Goal: Task Accomplishment & Management: Use online tool/utility

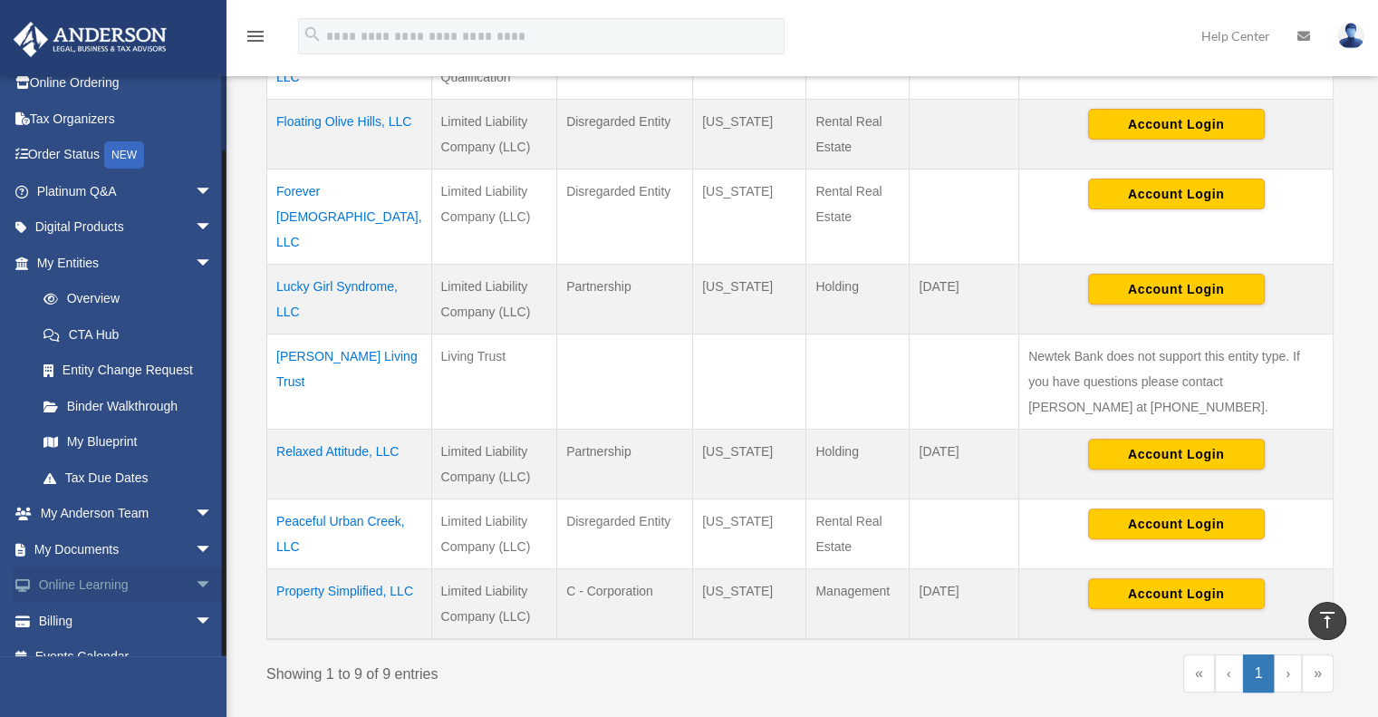
scroll to position [72, 0]
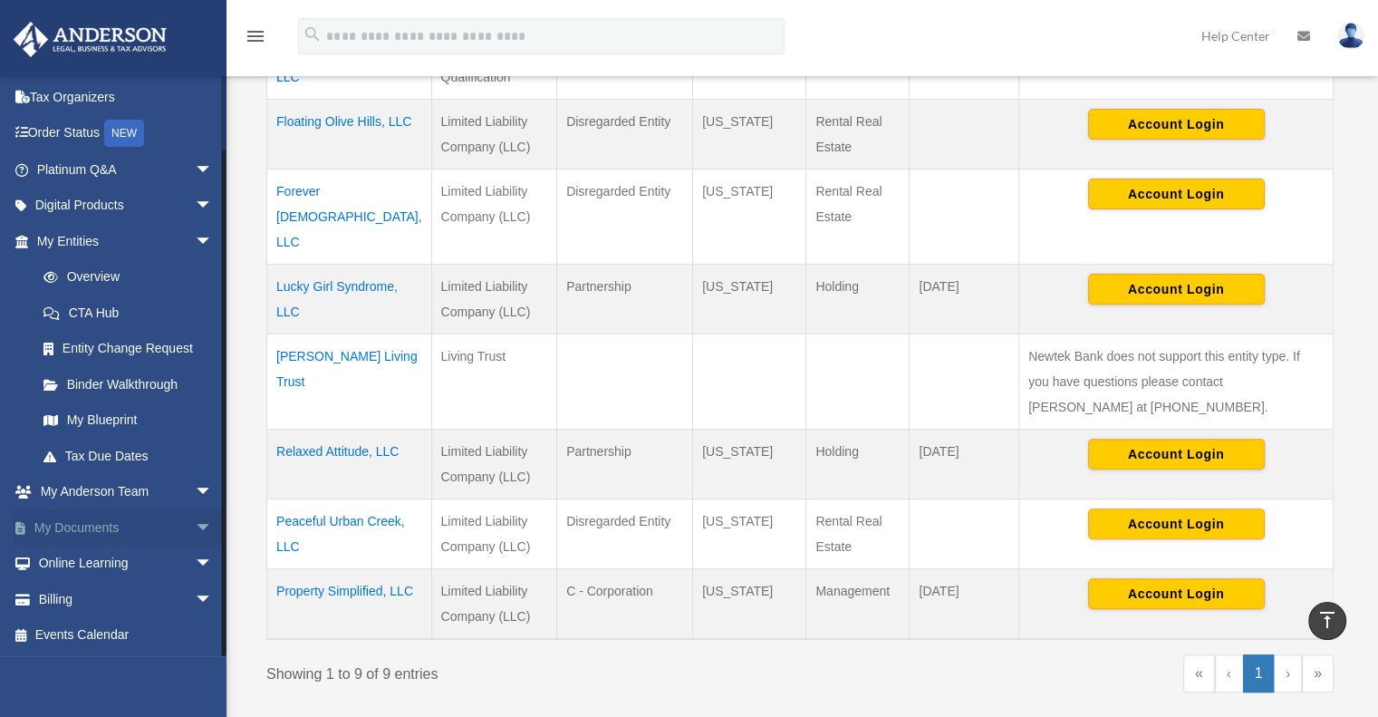
click at [195, 521] on span "arrow_drop_down" at bounding box center [213, 527] width 36 height 37
click at [77, 565] on link "Box" at bounding box center [132, 563] width 215 height 36
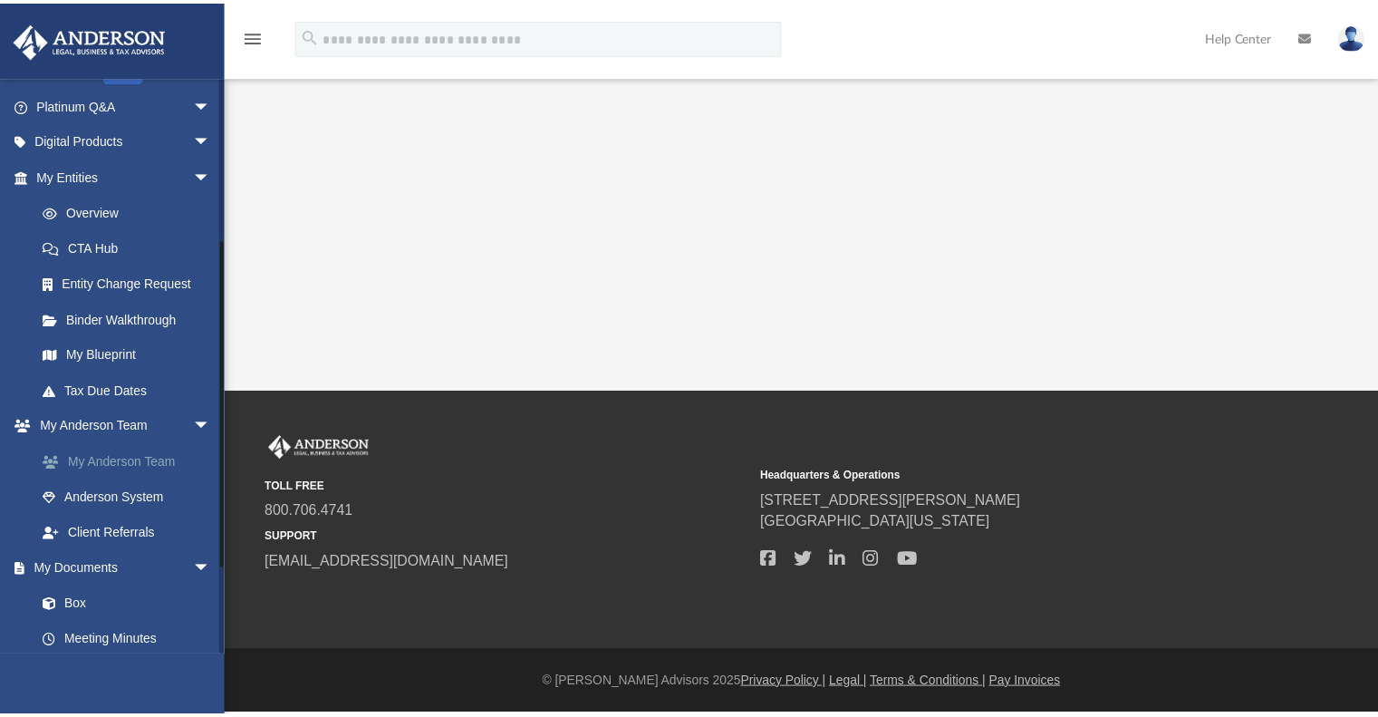
scroll to position [362, 0]
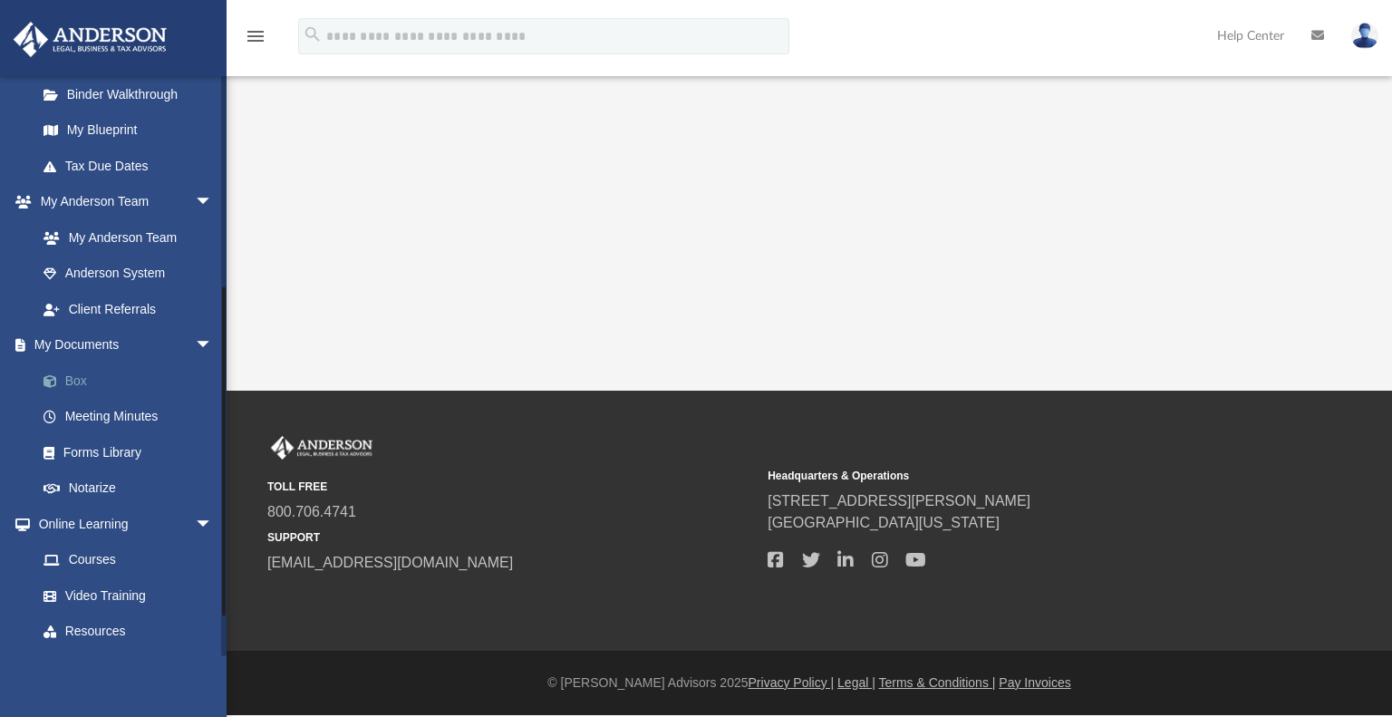
click at [83, 383] on link "Box" at bounding box center [132, 380] width 215 height 36
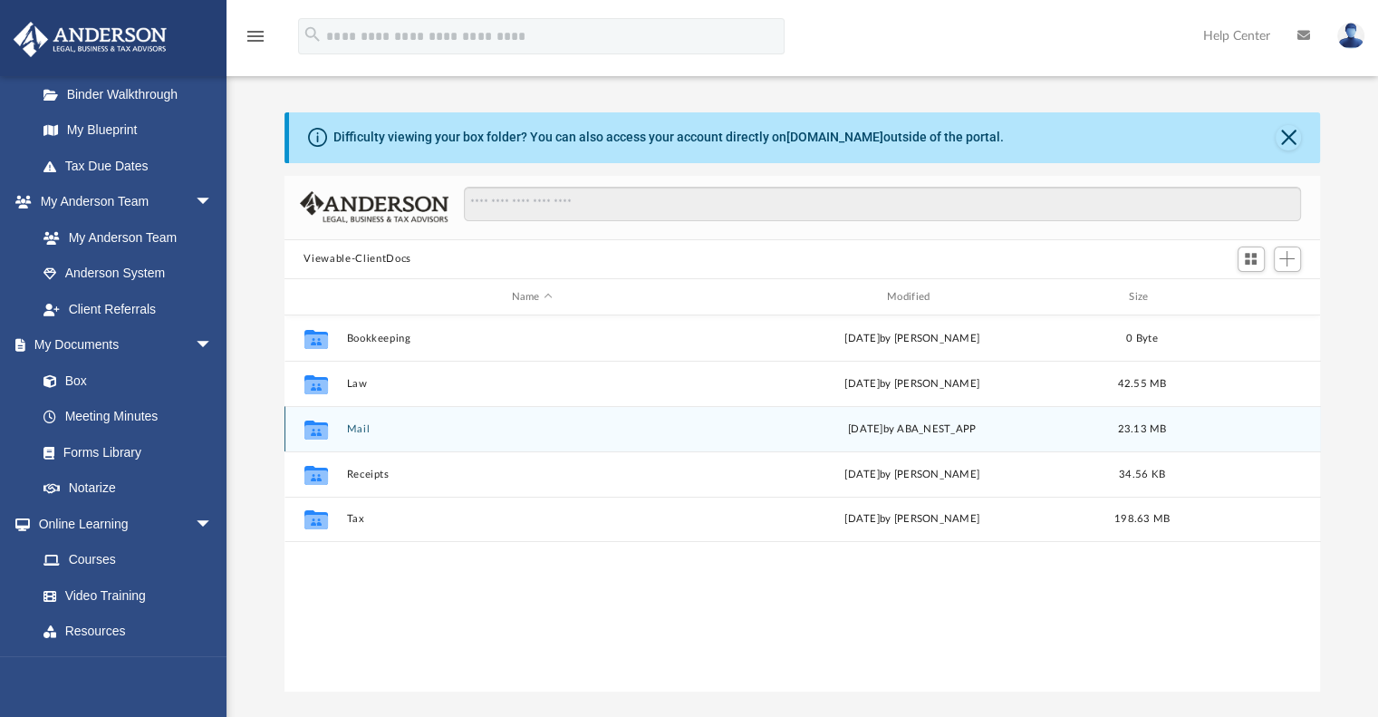
scroll to position [398, 1022]
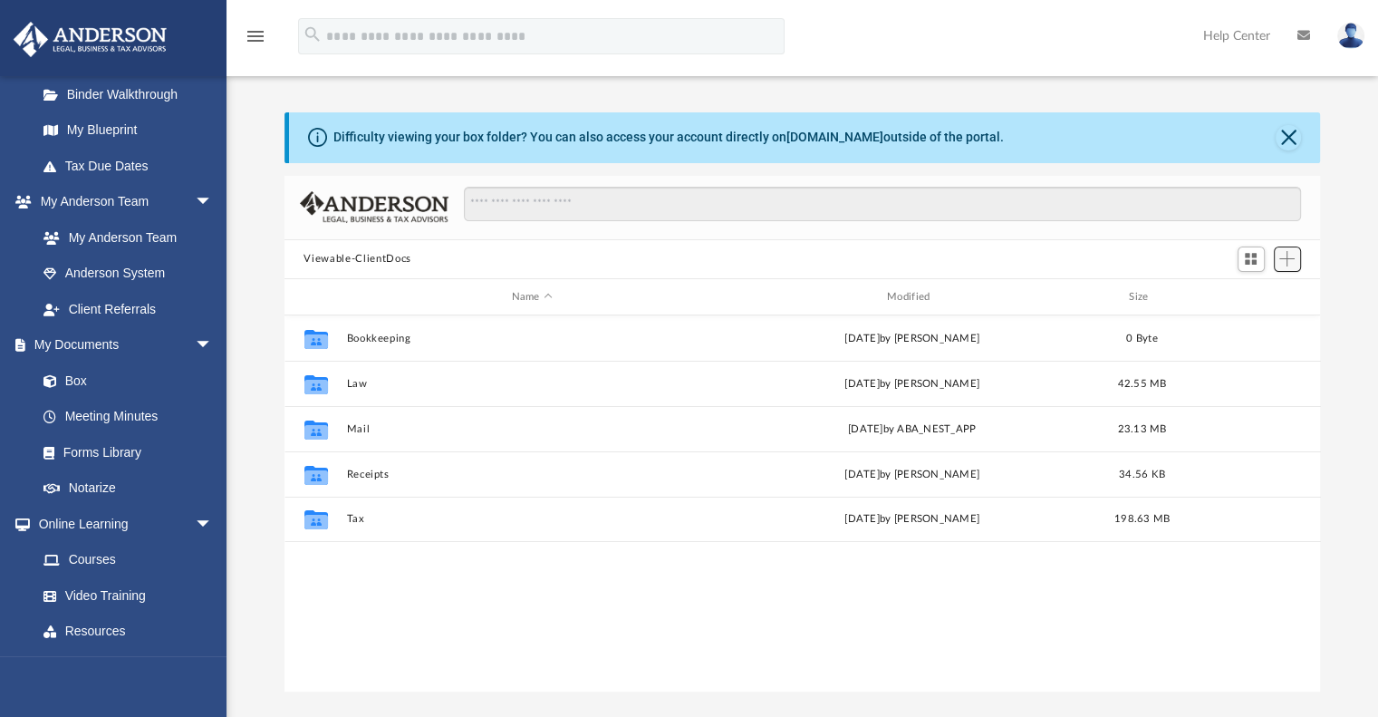
click at [1287, 258] on span "Add" at bounding box center [1286, 258] width 15 height 15
click at [1247, 293] on li "Upload" at bounding box center [1261, 294] width 58 height 19
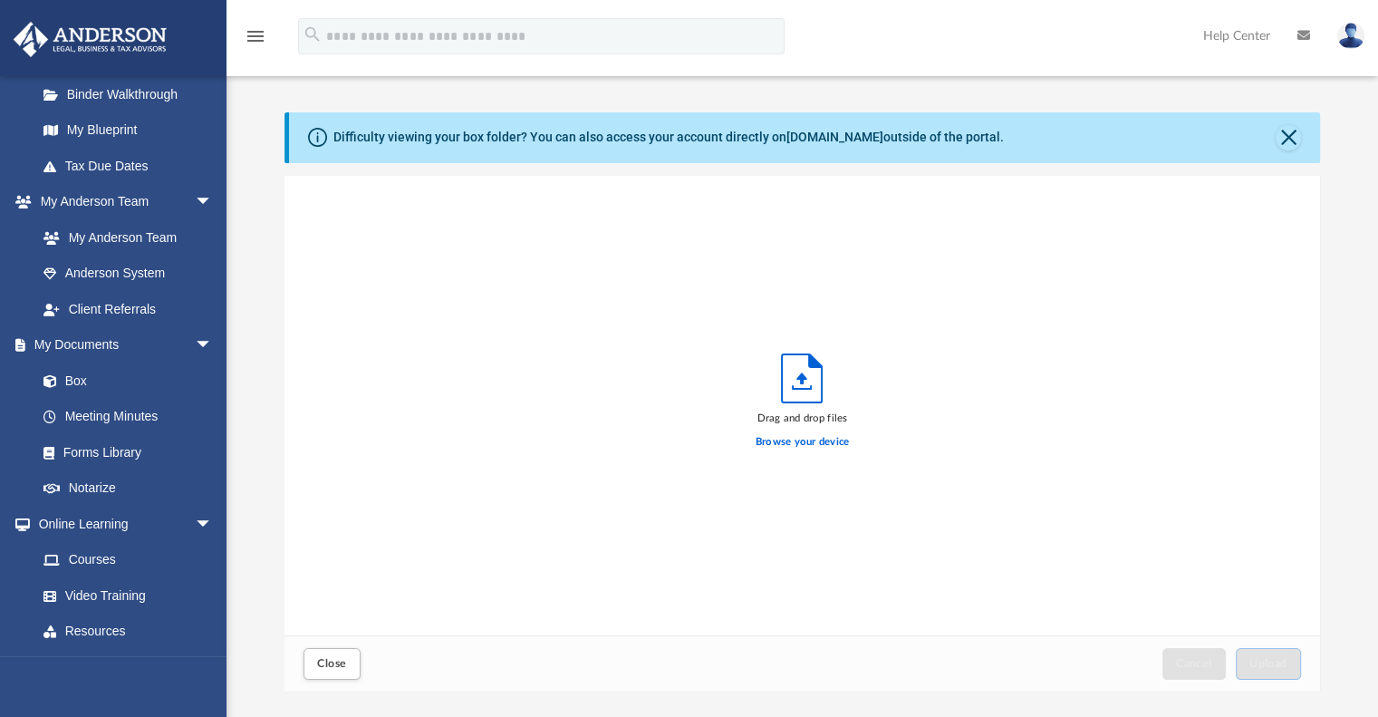
scroll to position [446, 1022]
click at [795, 447] on label "Browse your device" at bounding box center [803, 442] width 94 height 16
click at [0, 0] on input "Browse your device" at bounding box center [0, 0] width 0 height 0
click at [797, 443] on label "Browse your device" at bounding box center [803, 442] width 94 height 16
click at [0, 0] on input "Browse your device" at bounding box center [0, 0] width 0 height 0
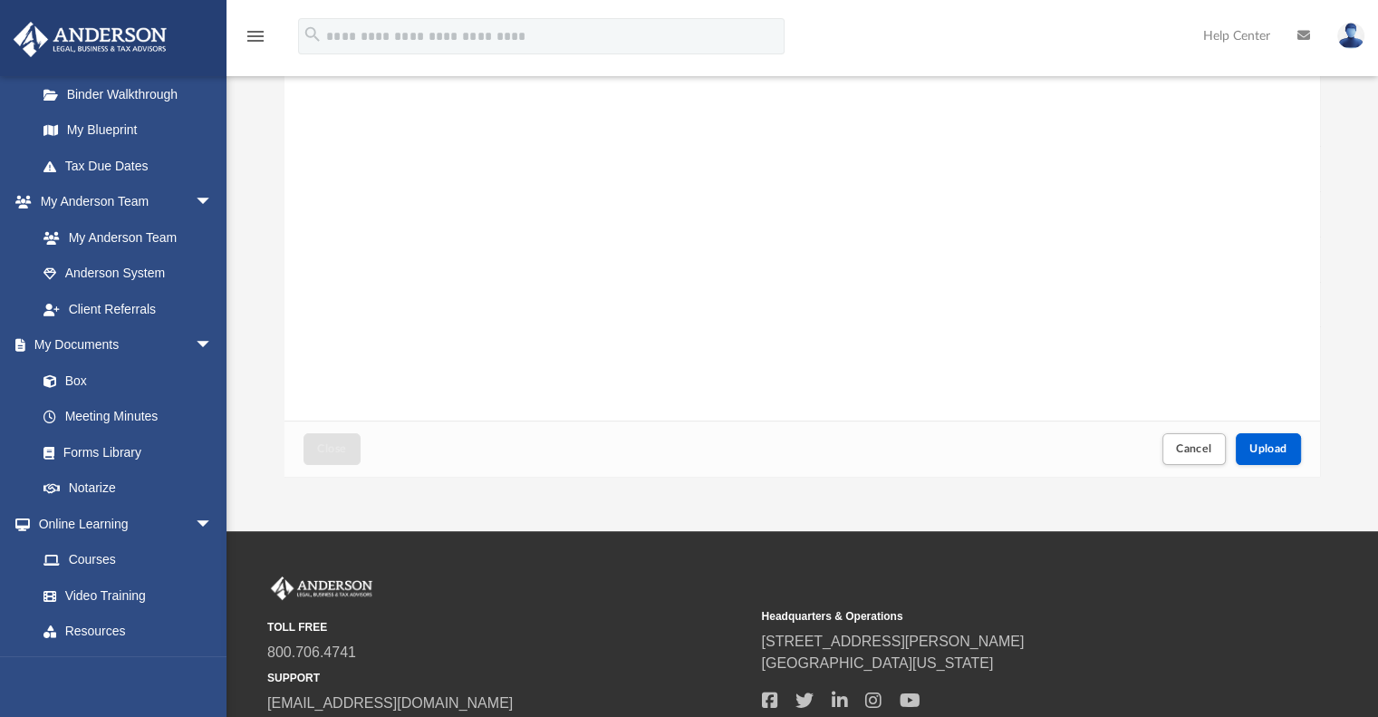
scroll to position [272, 0]
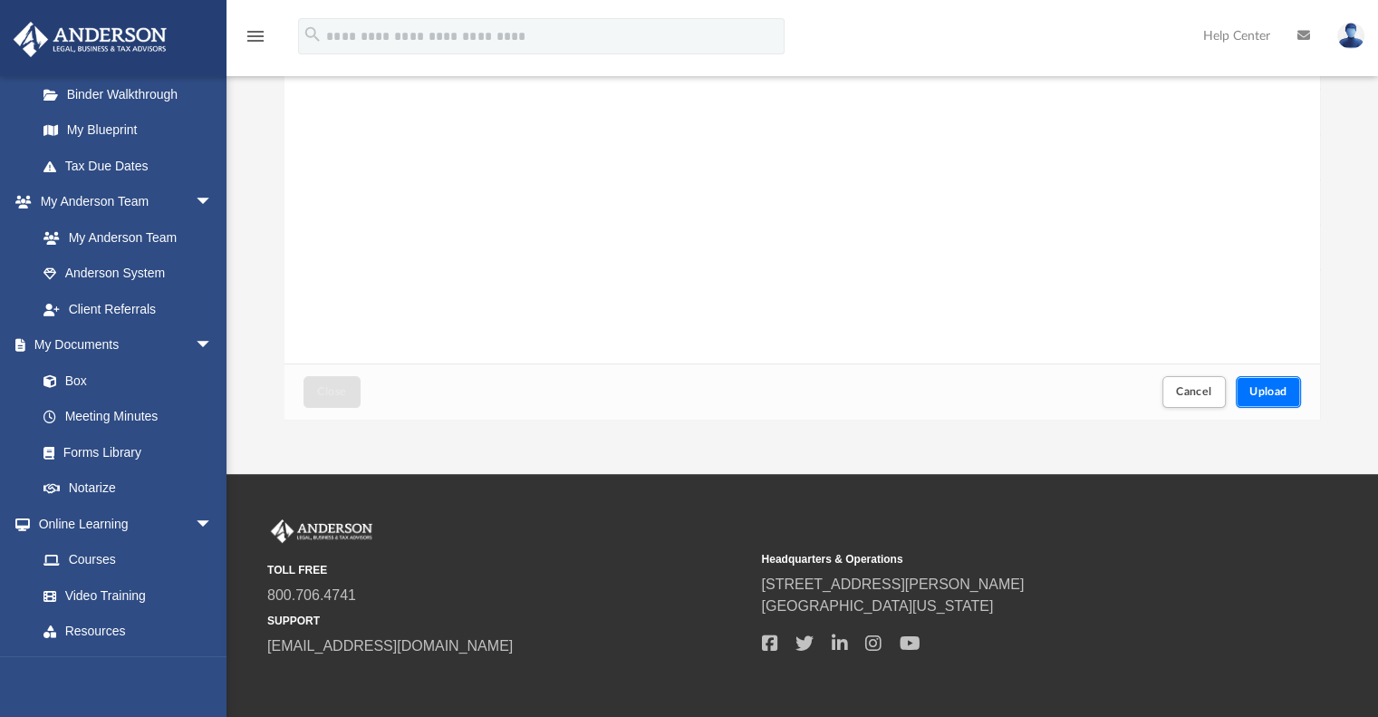
click at [1281, 392] on span "Upload" at bounding box center [1268, 391] width 38 height 11
click at [328, 395] on span "Close" at bounding box center [331, 391] width 29 height 11
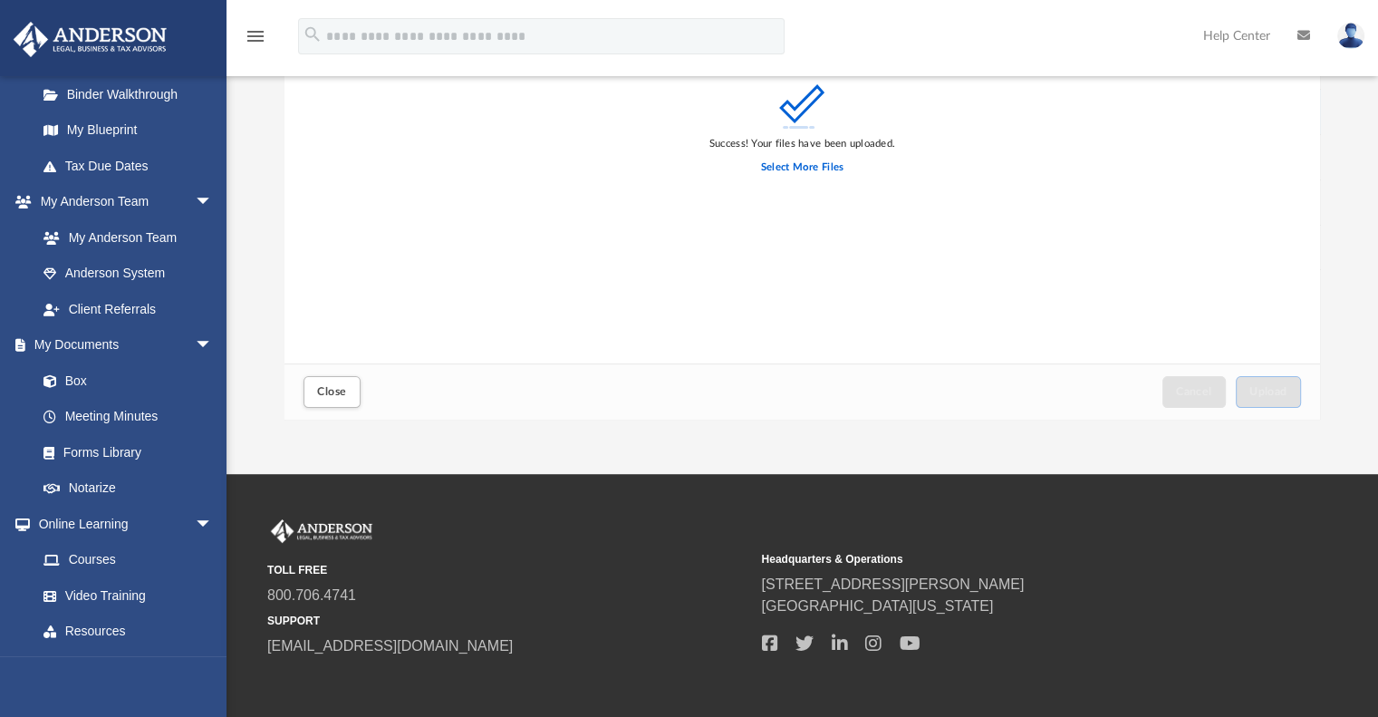
scroll to position [0, 0]
